Goal: Use online tool/utility: Utilize a website feature to perform a specific function

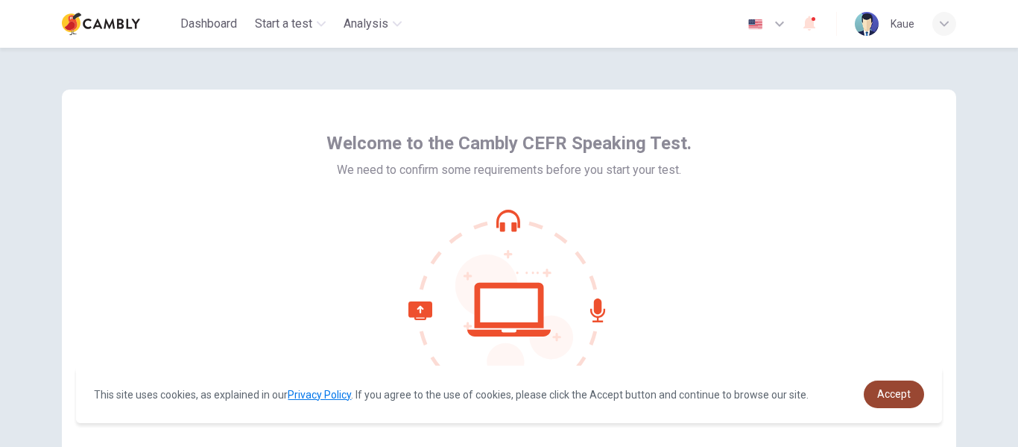
click at [890, 394] on span "Accept" at bounding box center [895, 394] width 34 height 12
click at [904, 397] on span "Accept" at bounding box center [895, 394] width 34 height 12
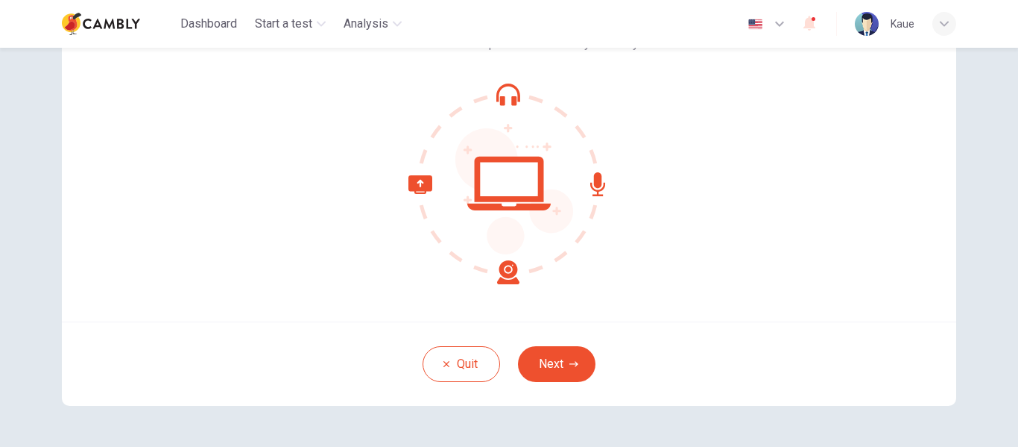
scroll to position [149, 0]
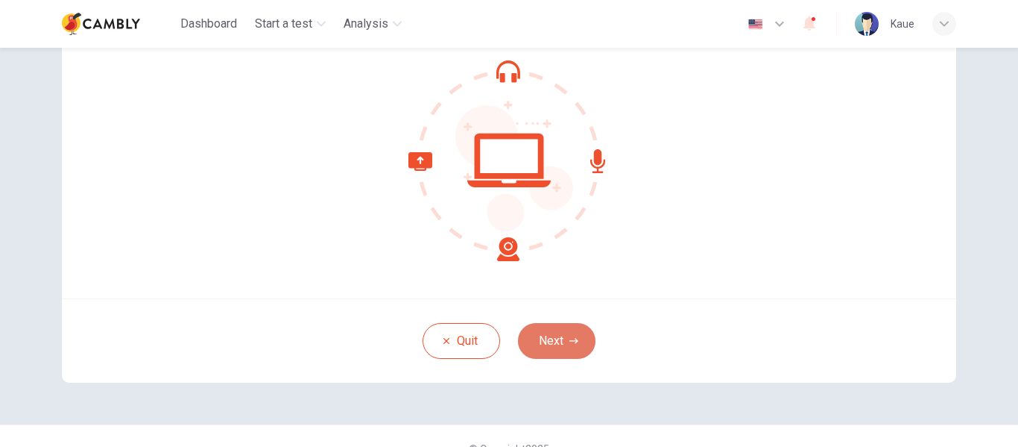
click at [578, 346] on button "Next" at bounding box center [557, 341] width 78 height 36
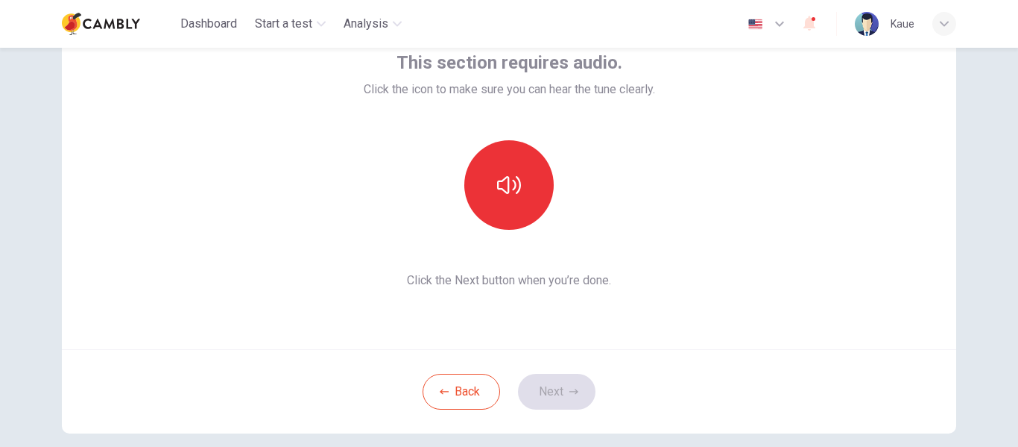
scroll to position [75, 0]
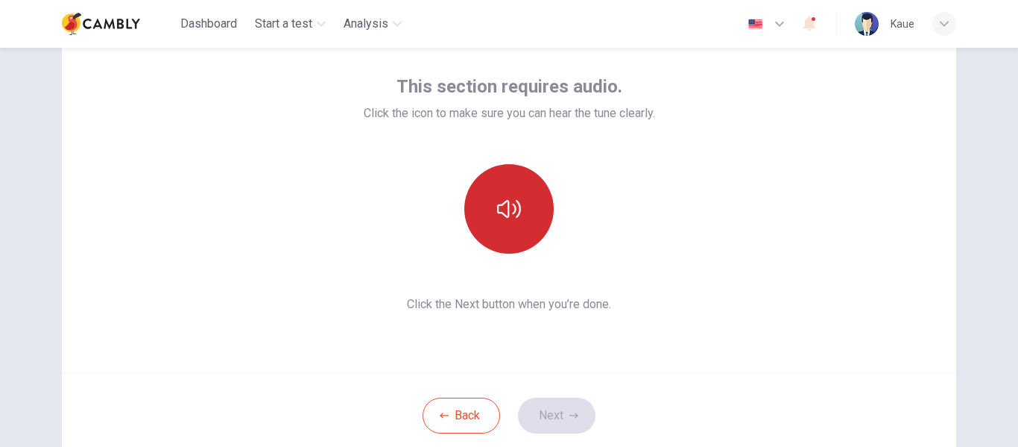
click at [497, 216] on icon "button" at bounding box center [509, 209] width 24 height 24
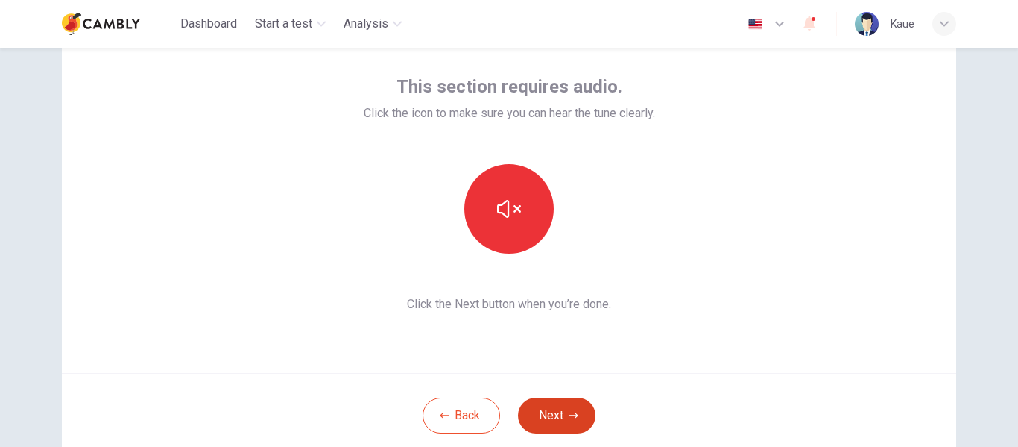
click at [555, 417] on button "Next" at bounding box center [557, 415] width 78 height 36
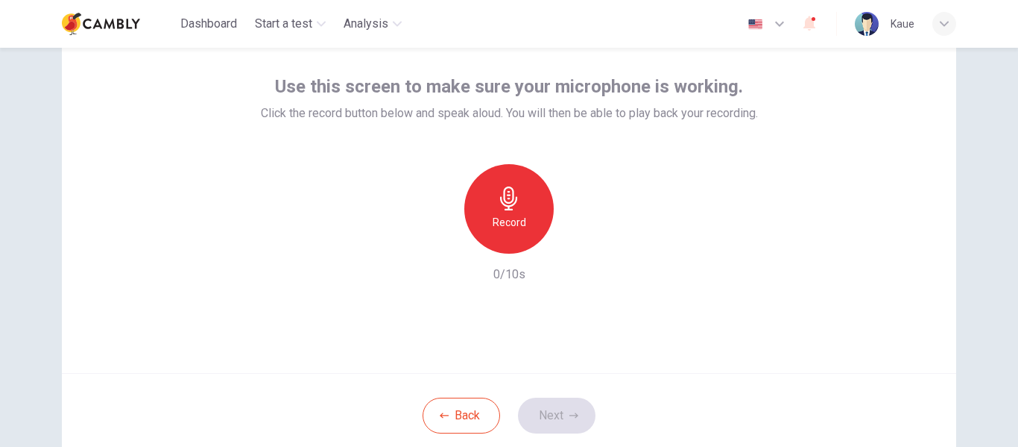
click at [497, 221] on h6 "Record" at bounding box center [510, 222] width 34 height 18
click at [560, 419] on button "Next" at bounding box center [557, 415] width 78 height 36
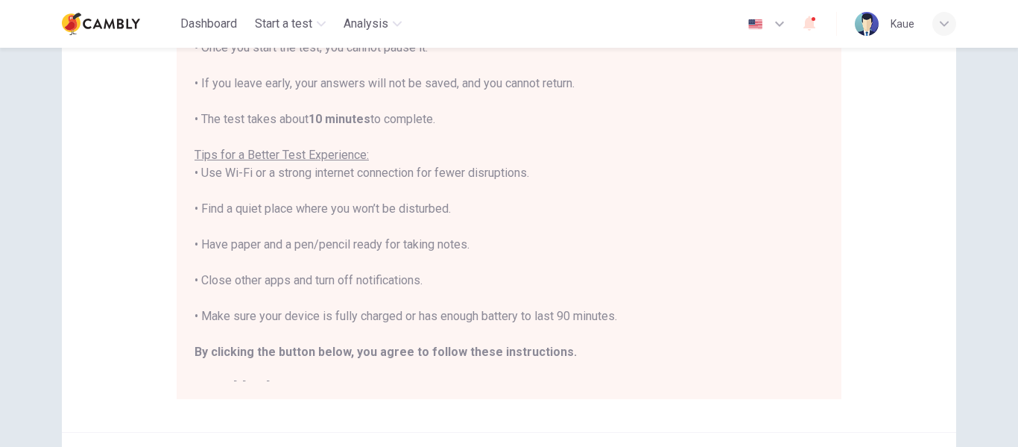
scroll to position [17, 0]
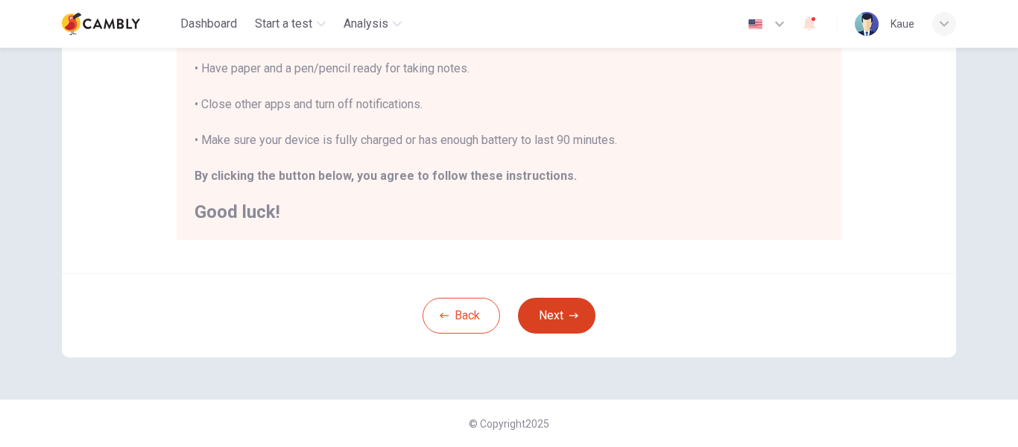
click at [564, 315] on button "Next" at bounding box center [557, 315] width 78 height 36
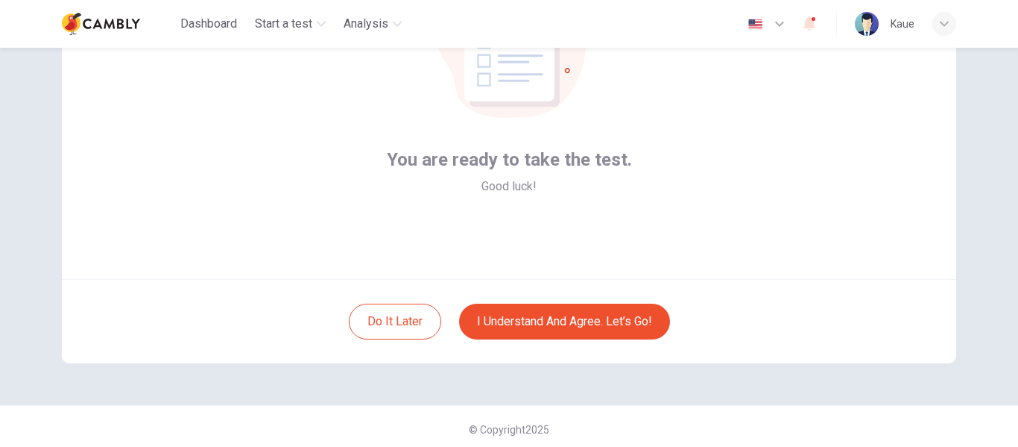
scroll to position [174, 0]
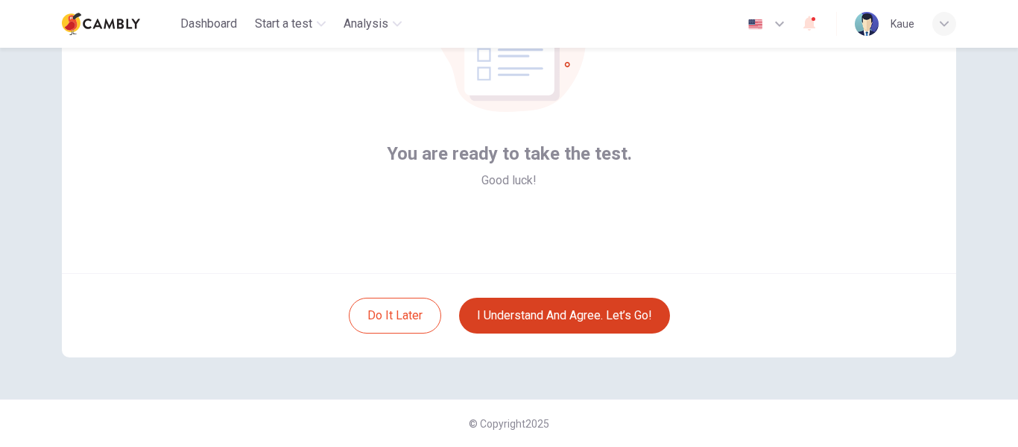
click at [556, 316] on button "I understand and agree. Let’s go!" at bounding box center [564, 315] width 211 height 36
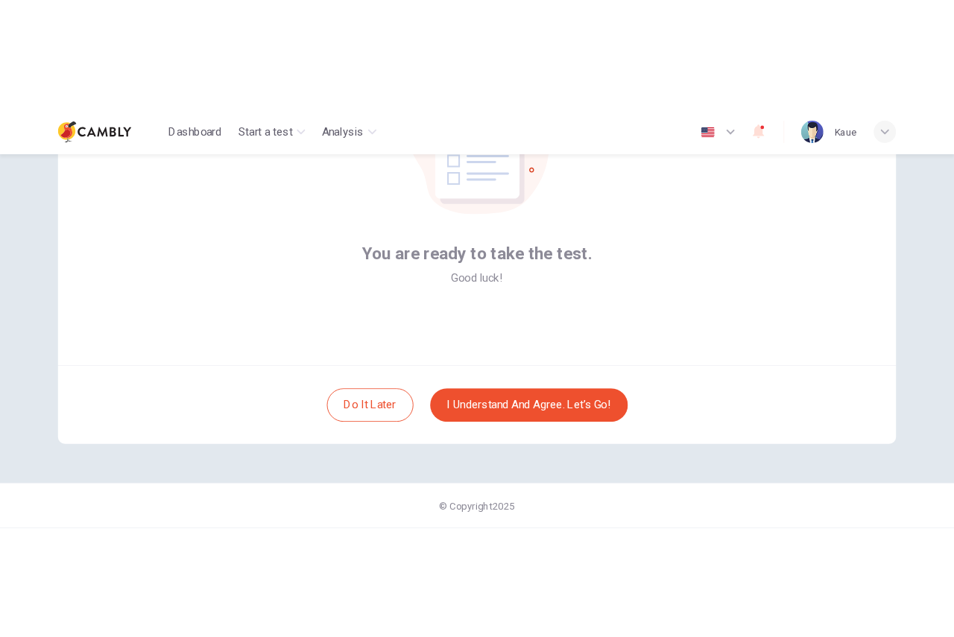
scroll to position [100, 0]
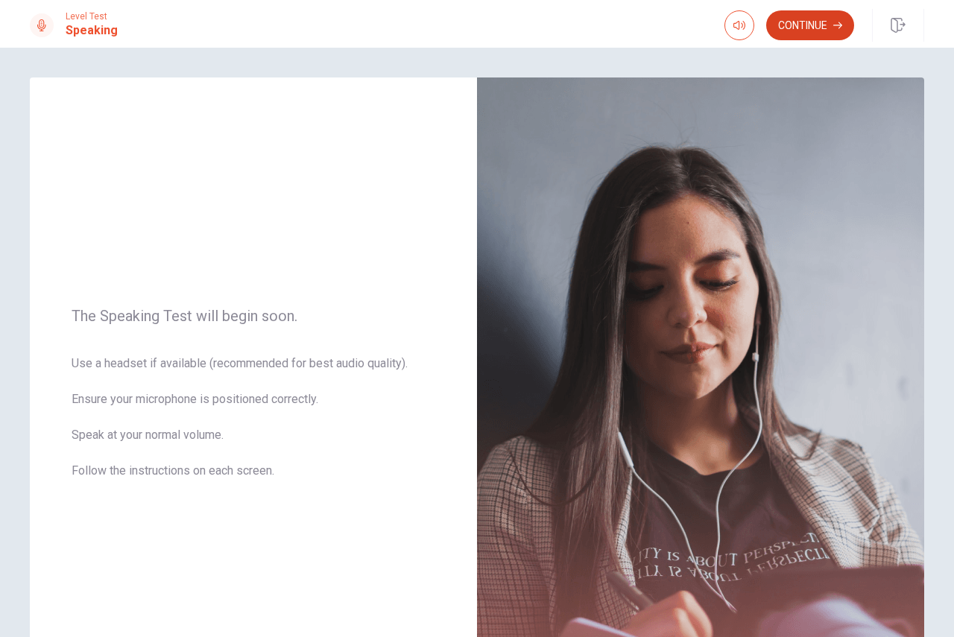
click at [804, 26] on button "Continue" at bounding box center [810, 25] width 88 height 30
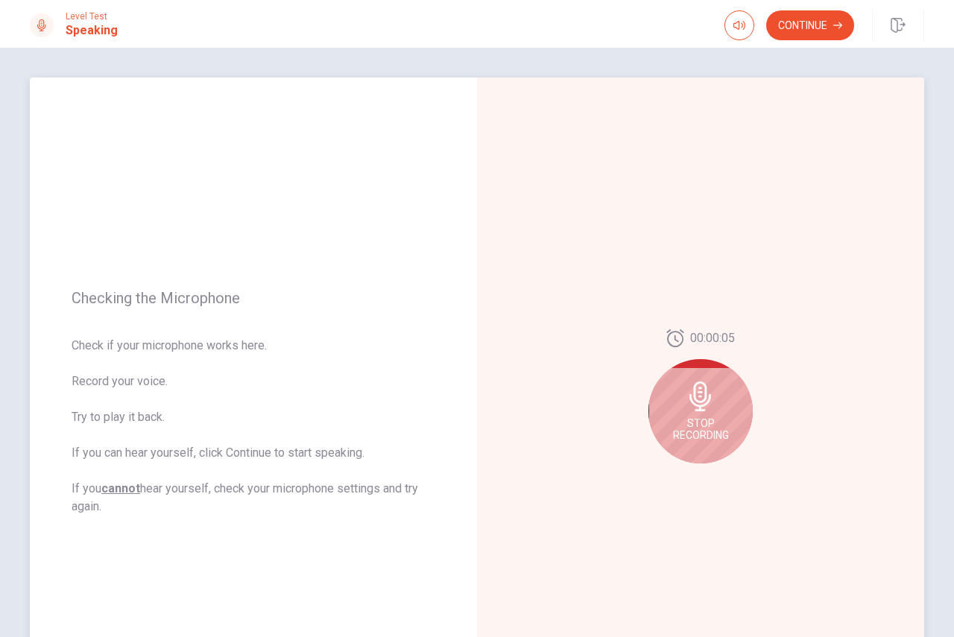
click at [693, 409] on icon at bounding box center [701, 397] width 22 height 30
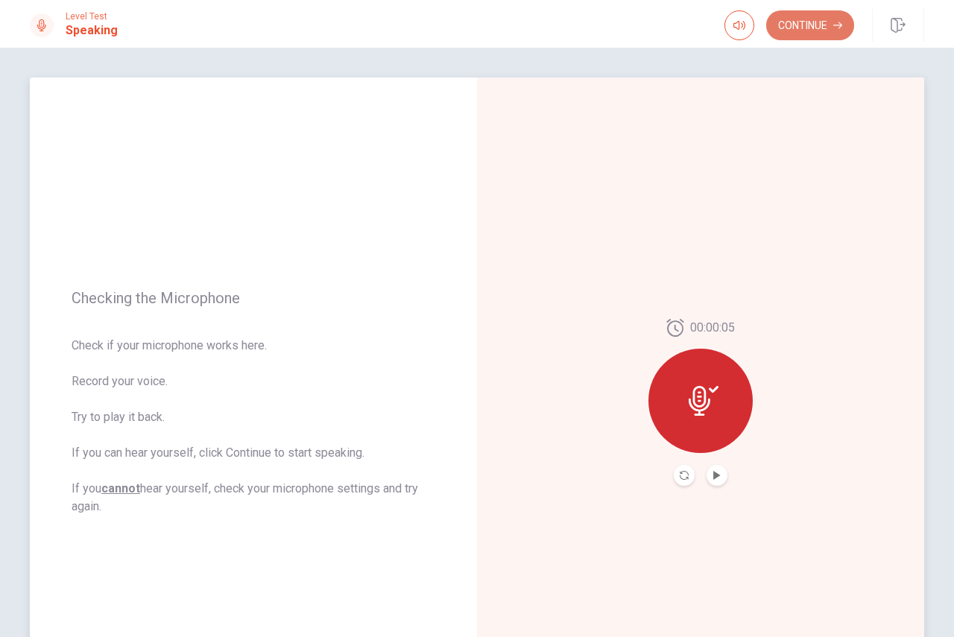
click at [813, 25] on button "Continue" at bounding box center [810, 25] width 88 height 30
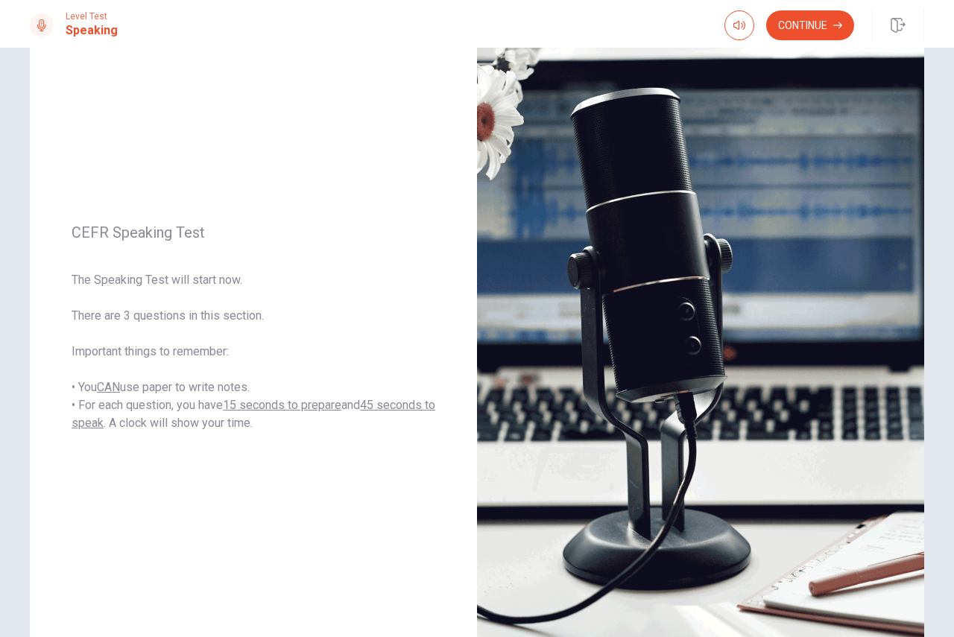
click at [810, 24] on button "Continue" at bounding box center [810, 25] width 88 height 30
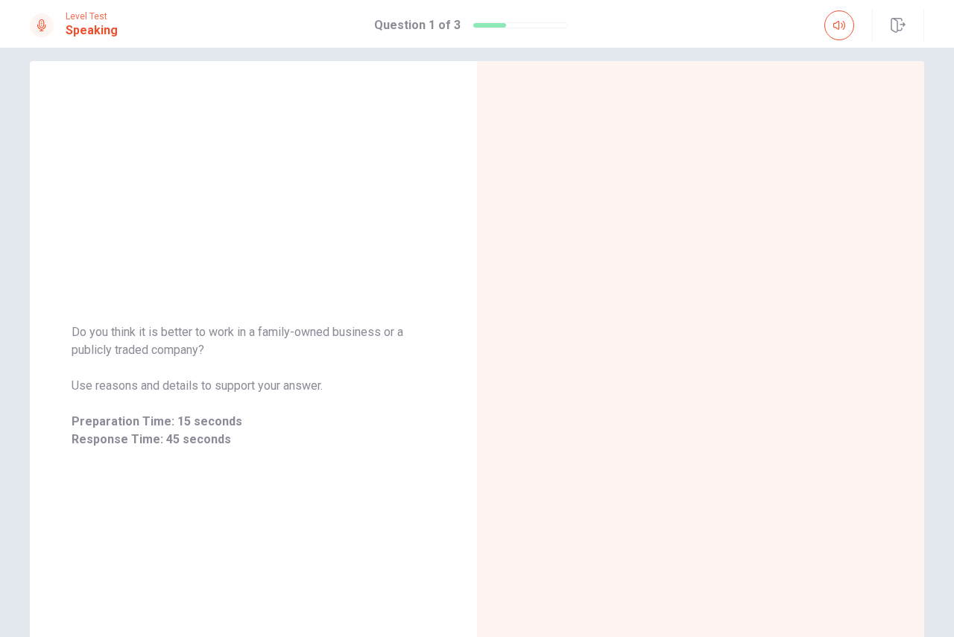
scroll to position [75, 0]
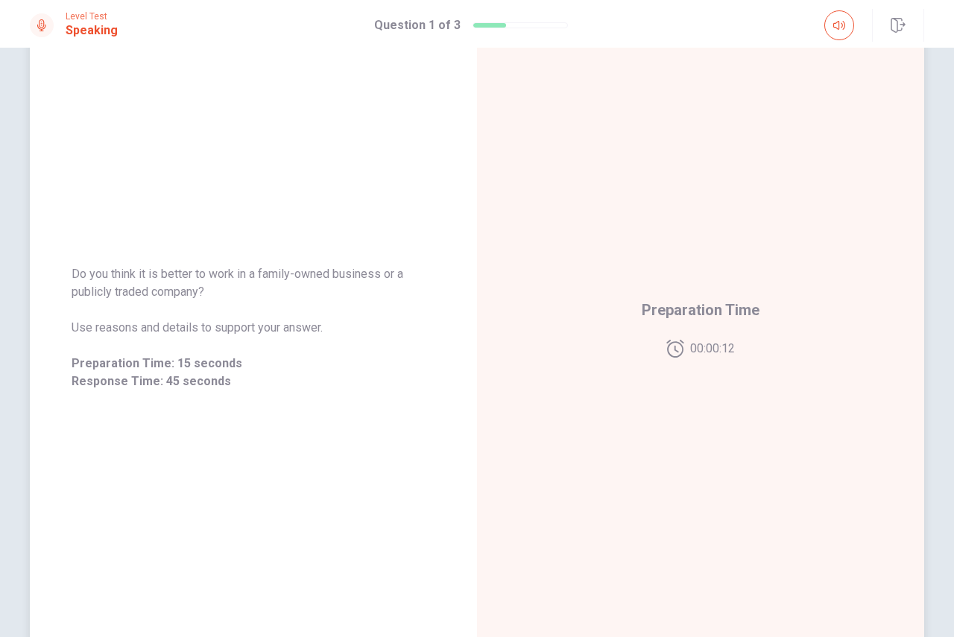
drag, startPoint x: 72, startPoint y: 275, endPoint x: 236, endPoint y: 297, distance: 166.2
click at [237, 297] on span "Do you think it is better to work in a family-owned business or a publicly trad…" at bounding box center [254, 283] width 364 height 36
click at [146, 297] on span "Do you think it is better to work in a family-owned business or a publicly trad…" at bounding box center [254, 283] width 364 height 36
drag, startPoint x: 205, startPoint y: 292, endPoint x: 77, endPoint y: 276, distance: 129.3
click at [78, 278] on span "Do you think it is better to work in a family-owned business or a publicly trad…" at bounding box center [254, 283] width 364 height 36
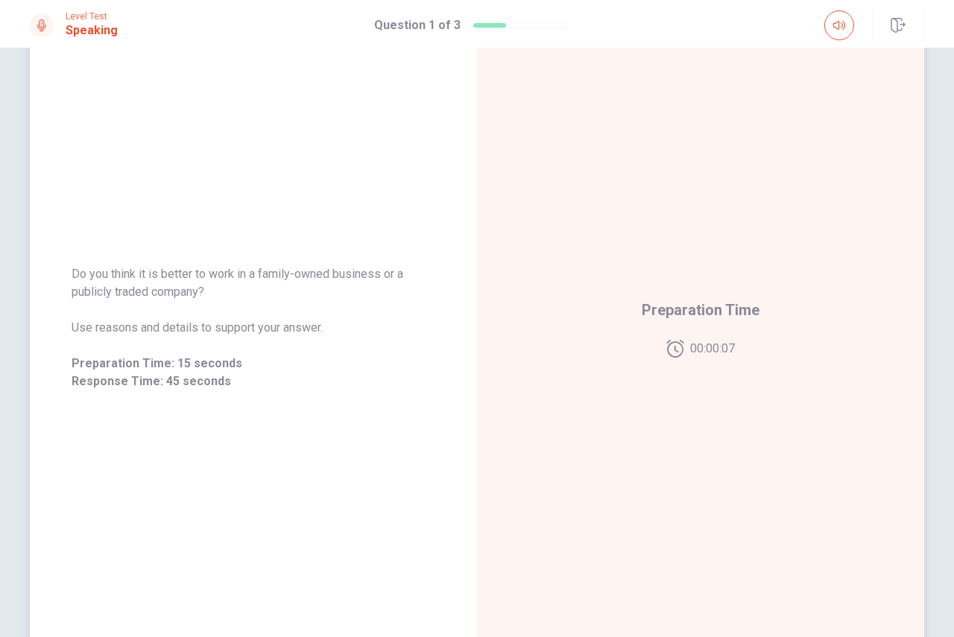
click at [76, 274] on span "Do you think it is better to work in a family-owned business or a publicly trad…" at bounding box center [254, 283] width 364 height 36
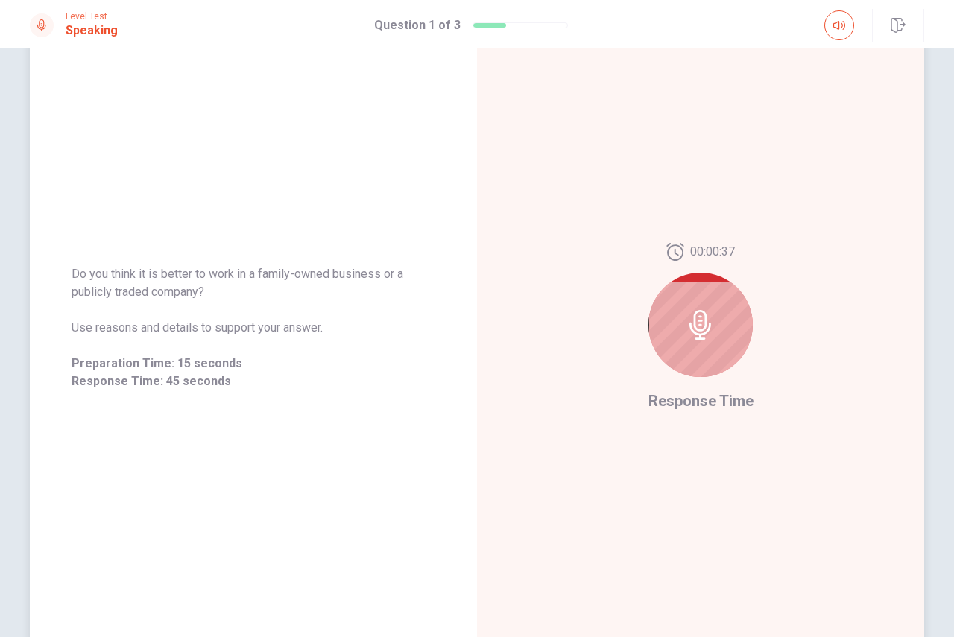
click at [709, 324] on icon at bounding box center [701, 325] width 30 height 30
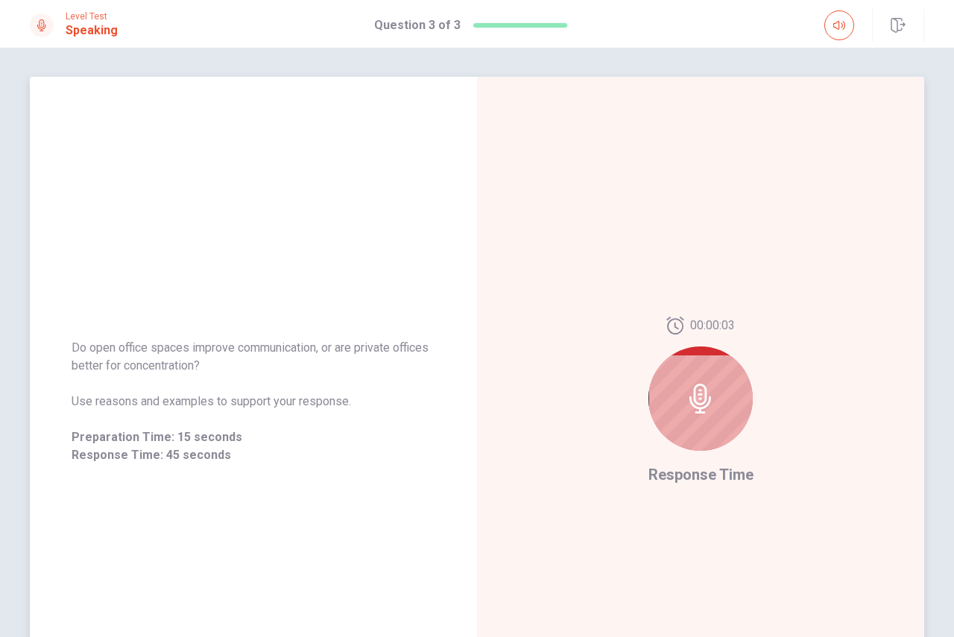
scroll to position [0, 0]
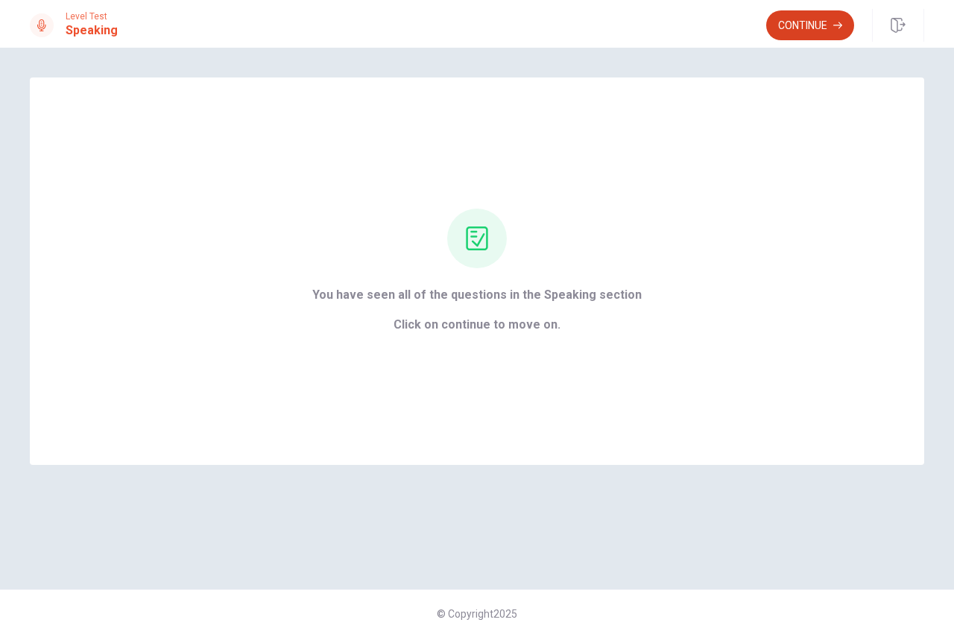
click at [811, 21] on button "Continue" at bounding box center [810, 25] width 88 height 30
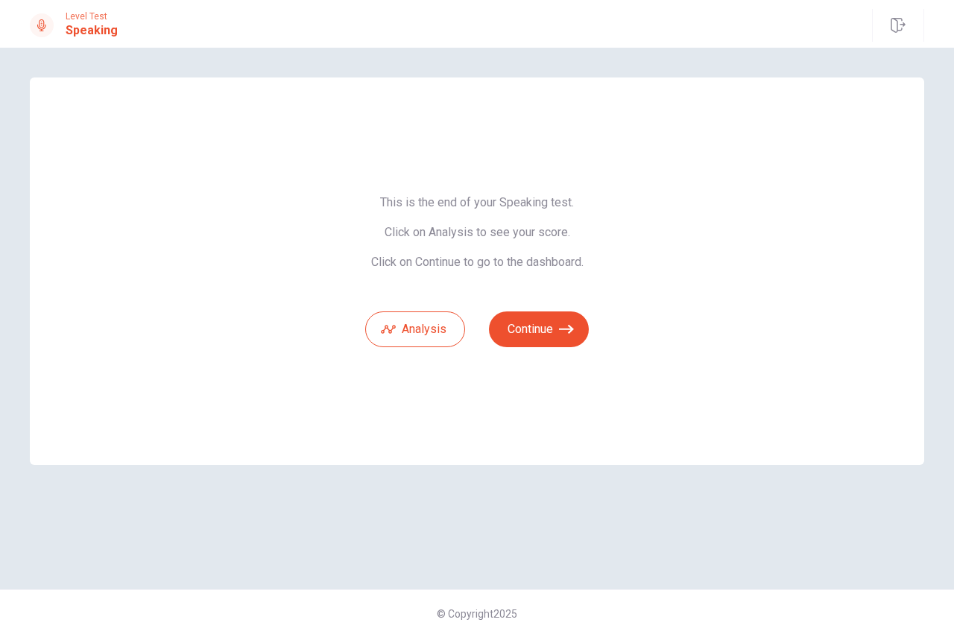
drag, startPoint x: 411, startPoint y: 268, endPoint x: 544, endPoint y: 256, distance: 133.2
click at [544, 256] on div "This is the end of your Speaking test. Click on Analysis to see your score. Cli…" at bounding box center [477, 271] width 224 height 152
click at [566, 253] on span "This is the end of your Speaking test. Click on Analysis to see your score. Cli…" at bounding box center [477, 232] width 224 height 75
click at [537, 333] on button "Continue" at bounding box center [539, 330] width 100 height 36
